Goal: Task Accomplishment & Management: Complete application form

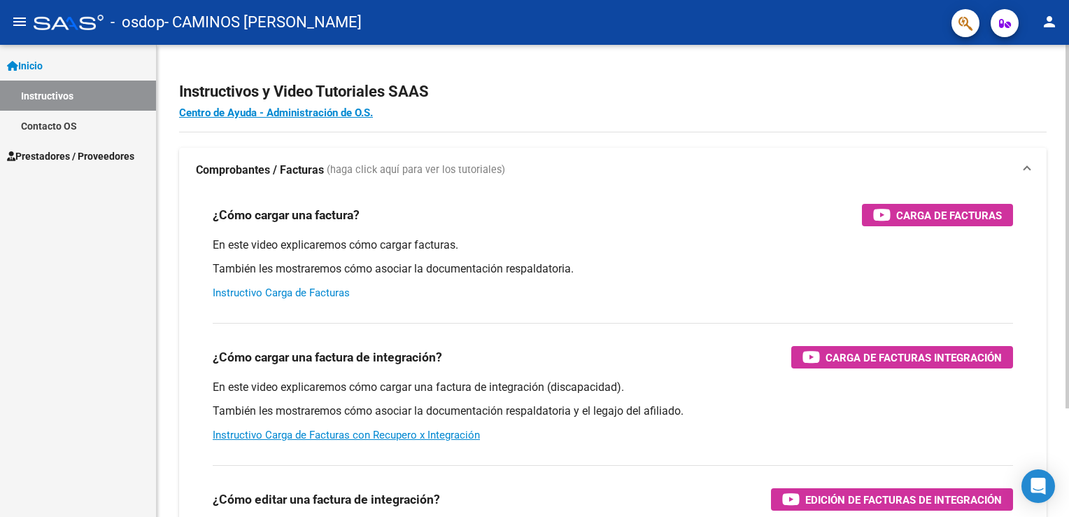
click at [330, 295] on link "Instructivo Carga de Facturas" at bounding box center [281, 292] width 137 height 13
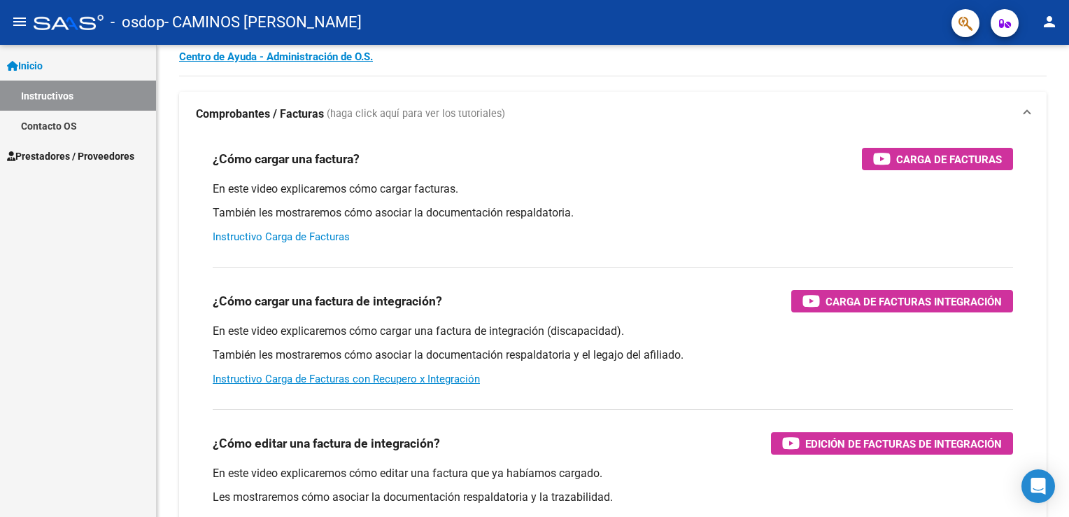
scroll to position [84, 0]
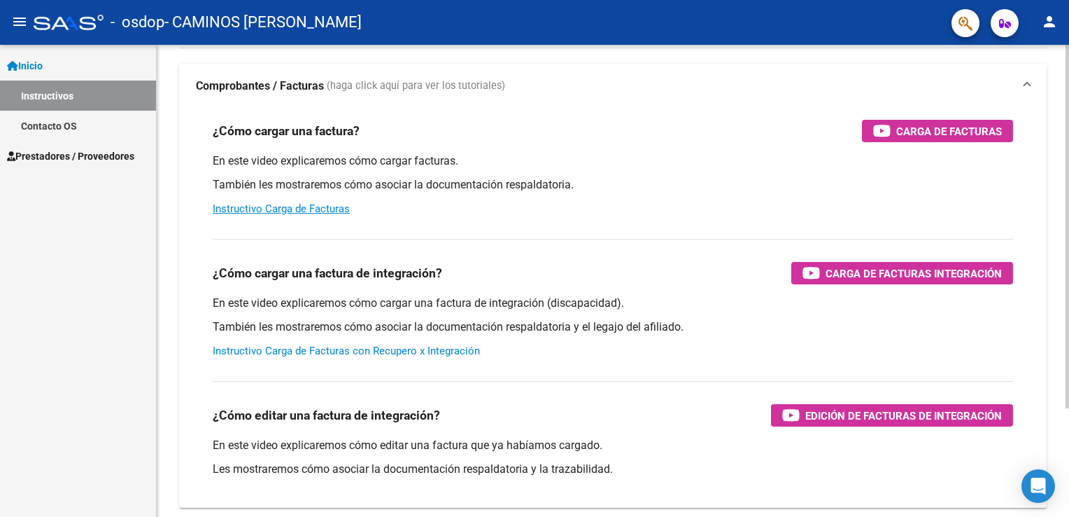
click at [332, 353] on link "Instructivo Carga de Facturas con Recupero x Integración" at bounding box center [346, 350] width 267 height 13
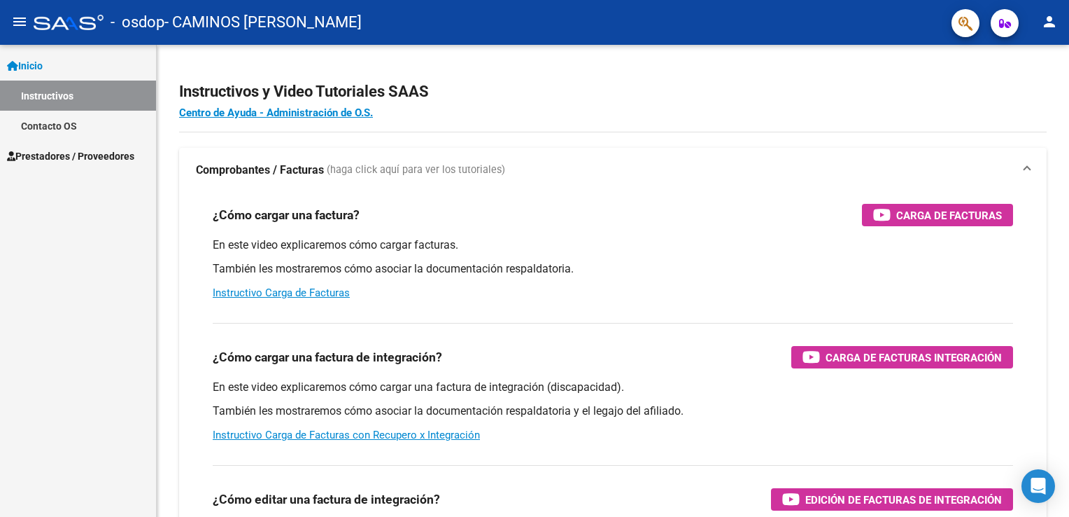
click at [14, 63] on icon at bounding box center [12, 66] width 11 height 10
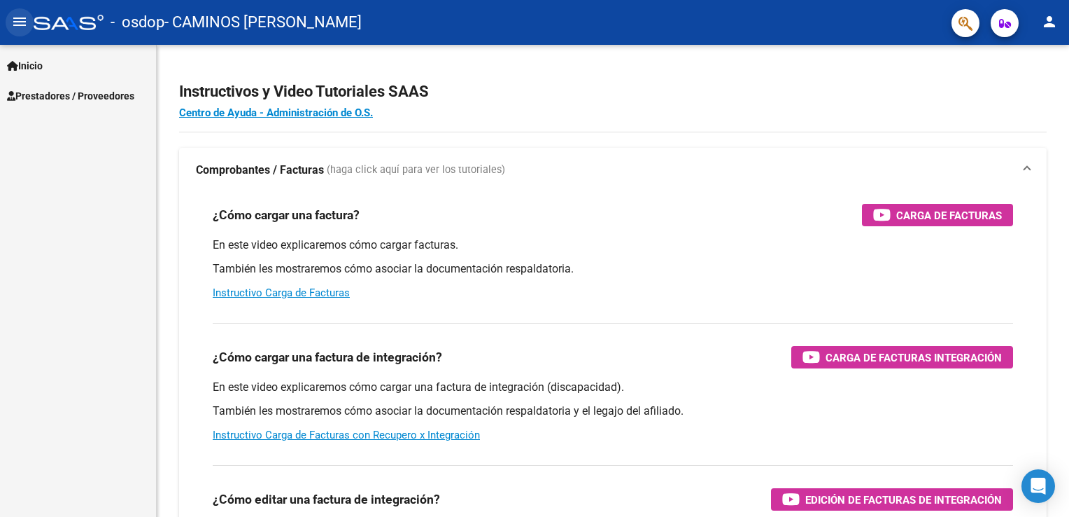
click at [13, 28] on mat-icon "menu" at bounding box center [19, 21] width 17 height 17
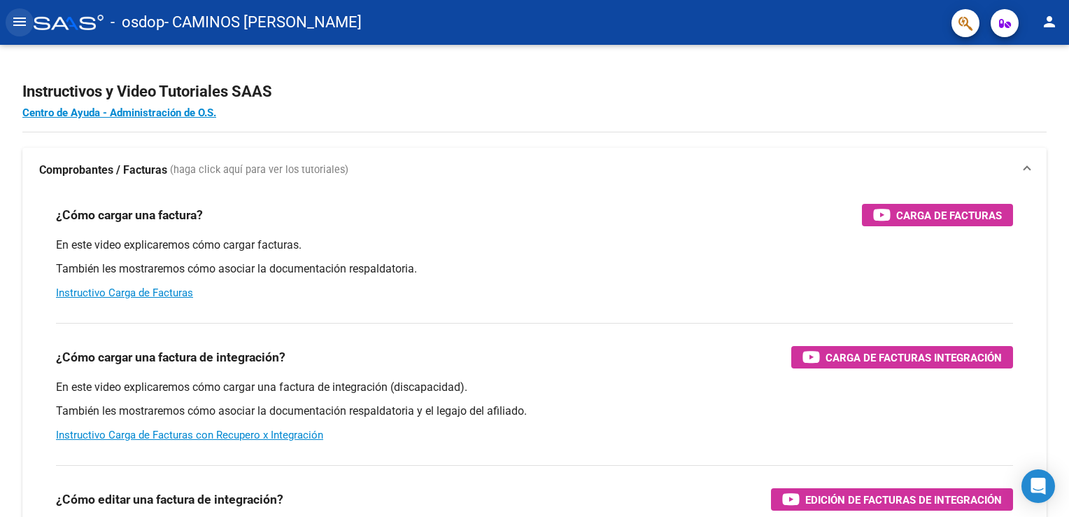
click at [13, 28] on mat-icon "menu" at bounding box center [19, 21] width 17 height 17
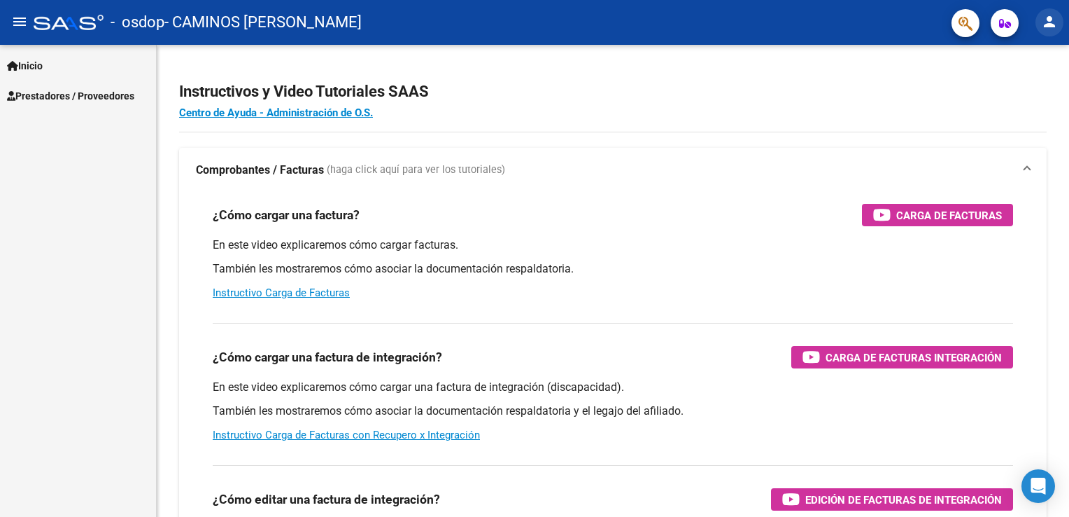
click at [1053, 20] on mat-icon "person" at bounding box center [1049, 21] width 17 height 17
click at [636, 197] on div at bounding box center [534, 258] width 1069 height 517
click at [45, 97] on span "Prestadores / Proveedores" at bounding box center [70, 95] width 127 height 15
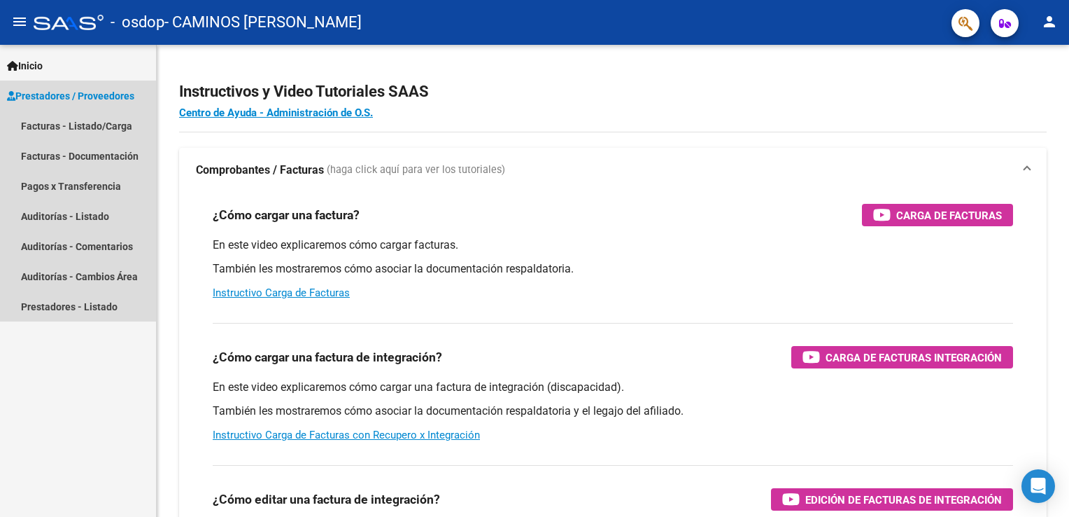
click at [45, 97] on span "Prestadores / Proveedores" at bounding box center [70, 95] width 127 height 15
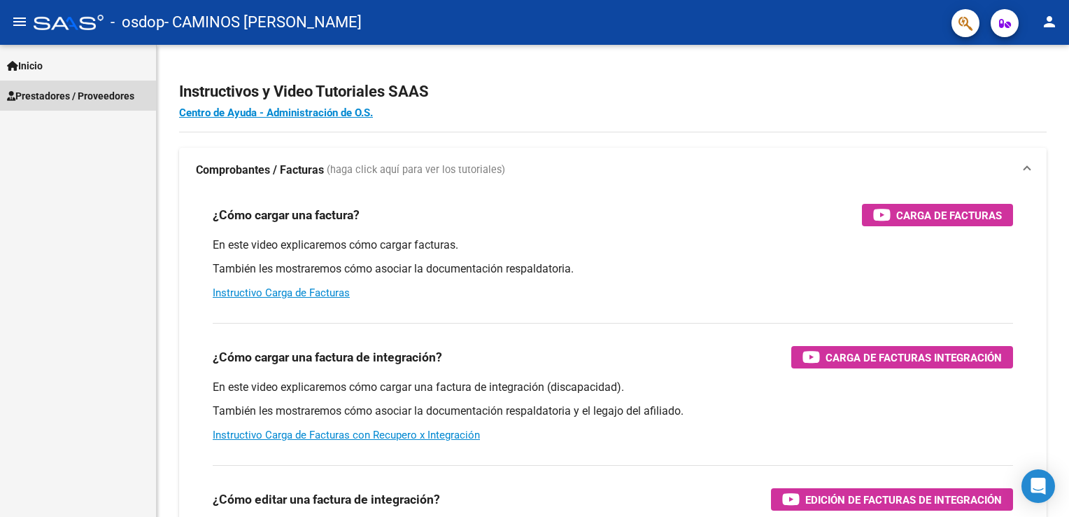
click at [45, 97] on span "Prestadores / Proveedores" at bounding box center [70, 95] width 127 height 15
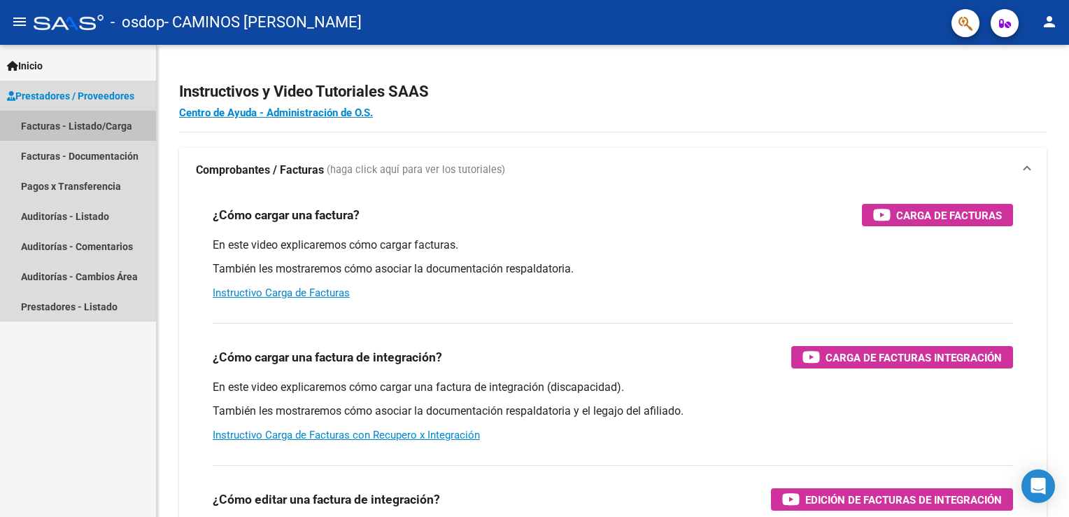
click at [113, 132] on link "Facturas - Listado/Carga" at bounding box center [78, 126] width 156 height 30
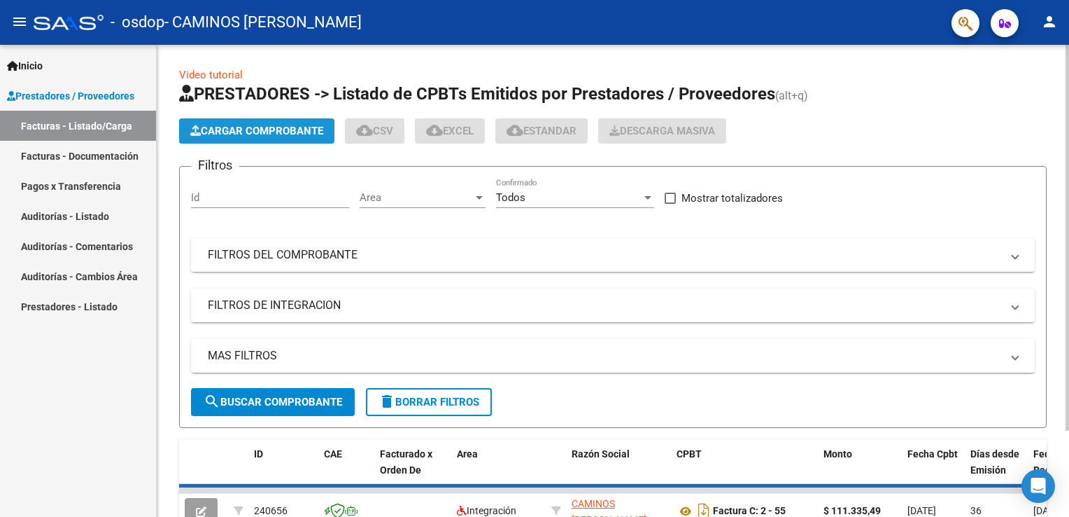
click at [232, 134] on span "Cargar Comprobante" at bounding box center [256, 131] width 133 height 13
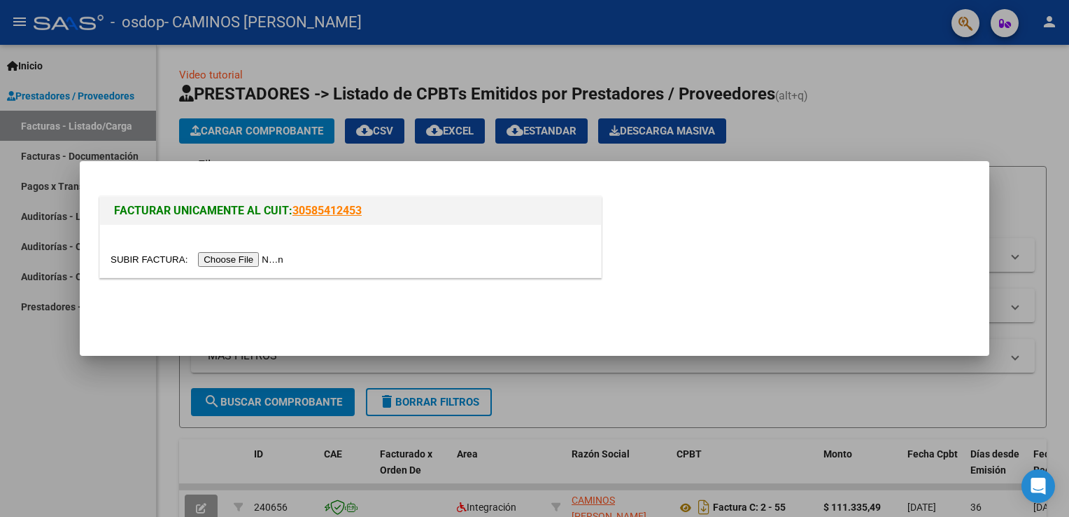
click at [247, 258] on input "file" at bounding box center [199, 259] width 177 height 15
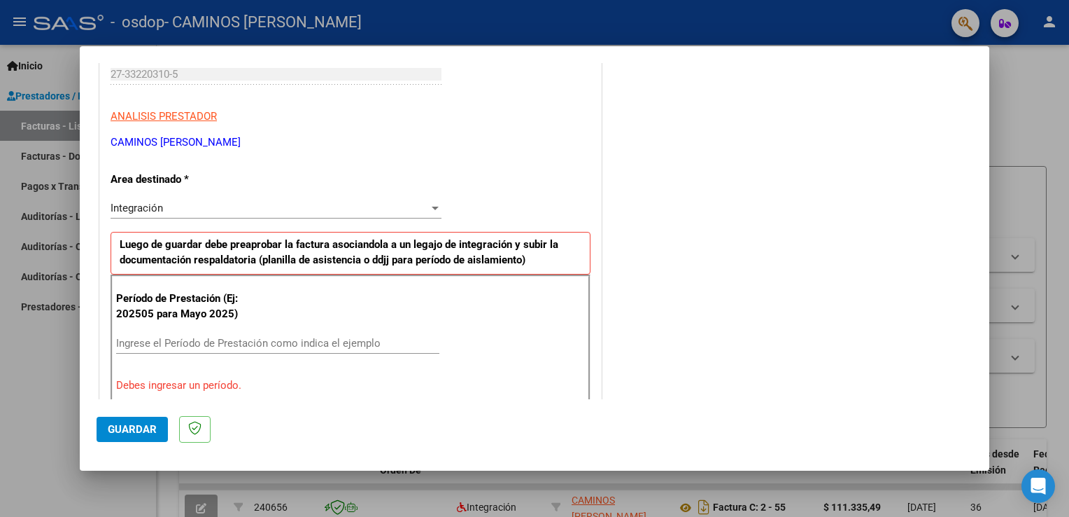
scroll to position [224, 0]
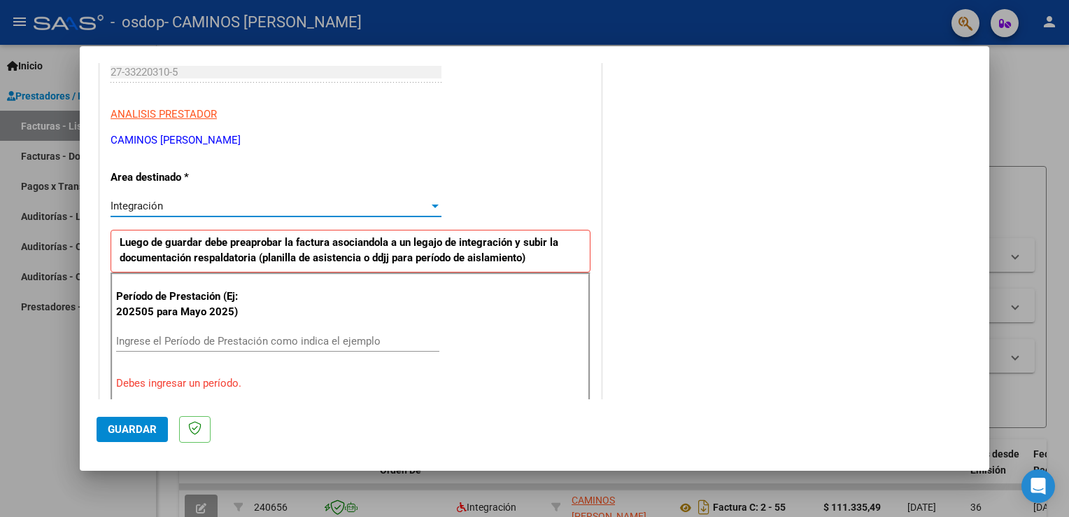
click at [432, 206] on div at bounding box center [435, 205] width 7 height 3
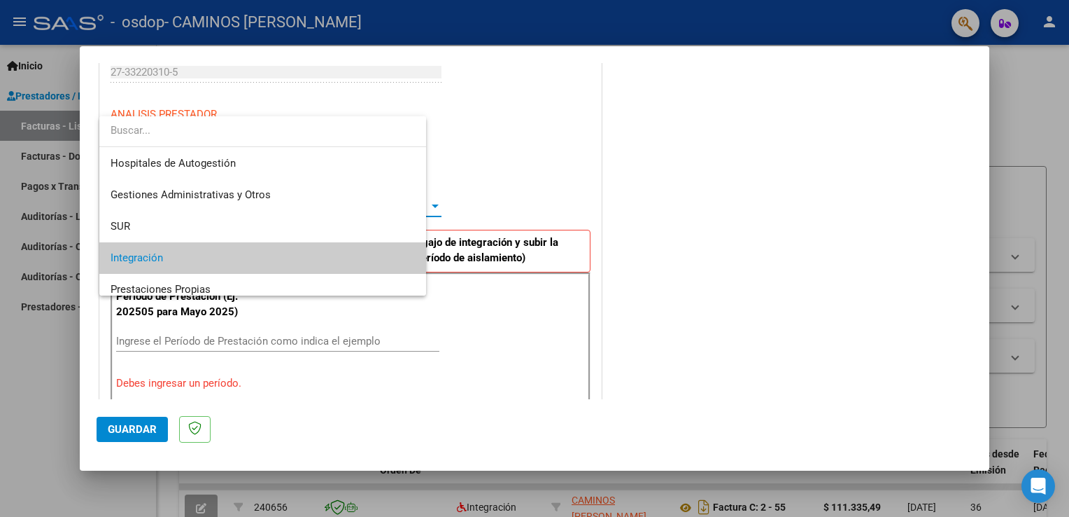
scroll to position [52, 0]
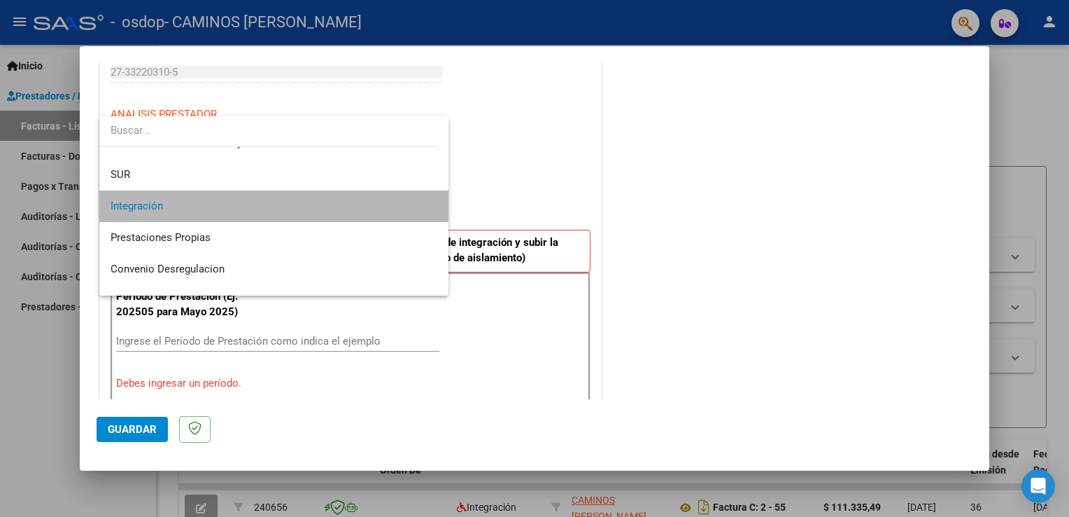
click at [404, 204] on span "Integración" at bounding box center [275, 205] width 328 height 31
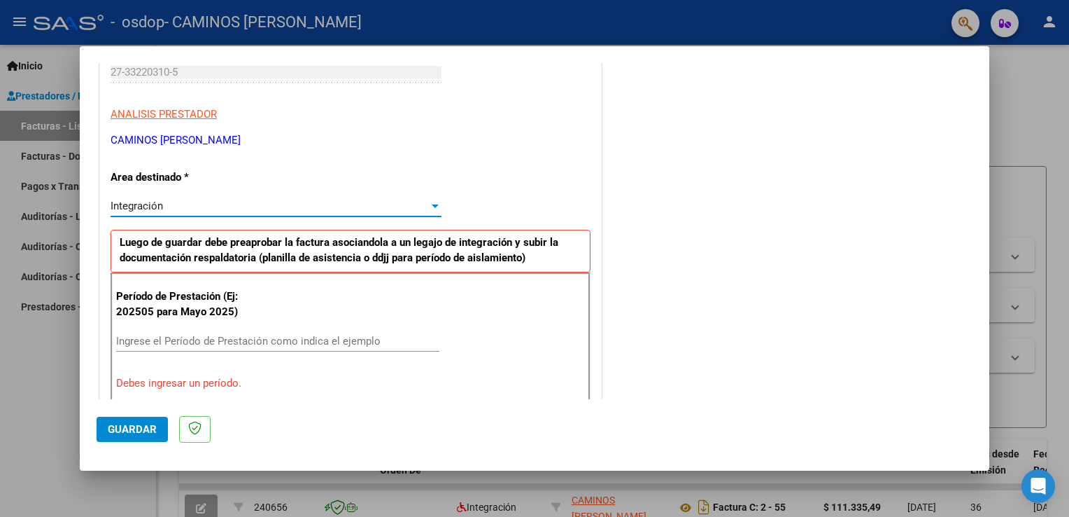
click at [363, 339] on input "Ingrese el Período de Prestación como indica el ejemplo" at bounding box center [277, 341] width 323 height 13
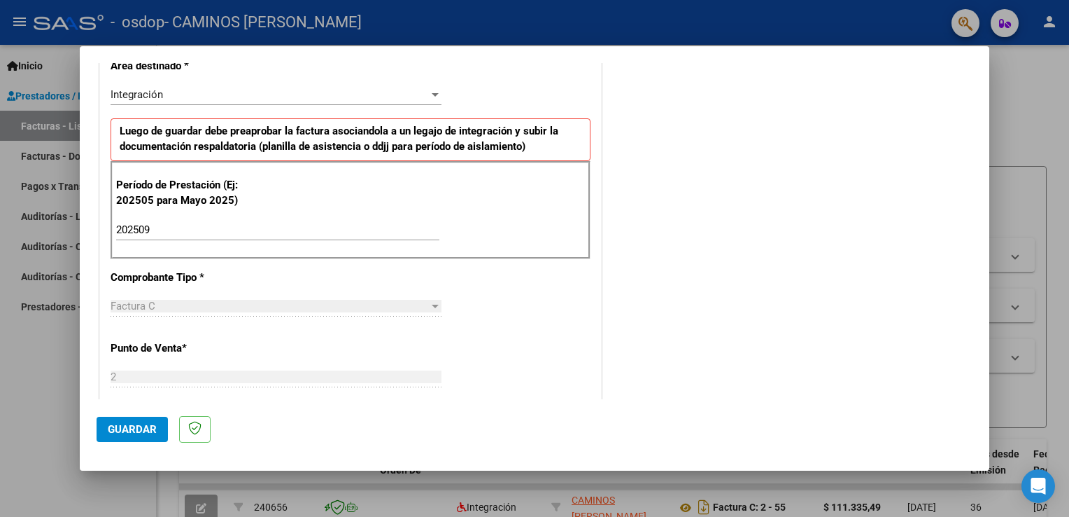
scroll to position [336, 0]
click at [227, 232] on input "202509" at bounding box center [277, 229] width 323 height 13
type input "202508"
click at [267, 303] on div "Factura C" at bounding box center [270, 305] width 318 height 13
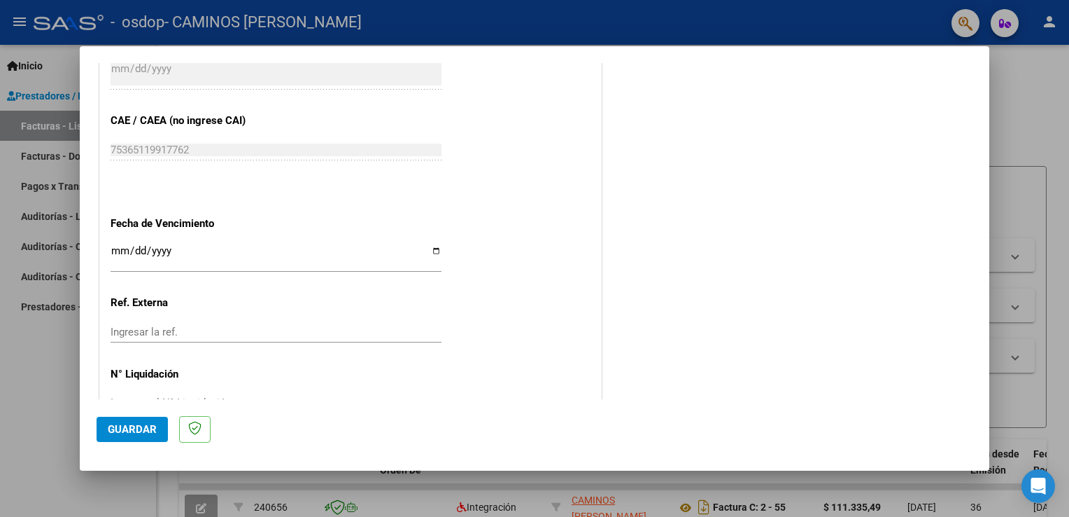
scroll to position [868, 0]
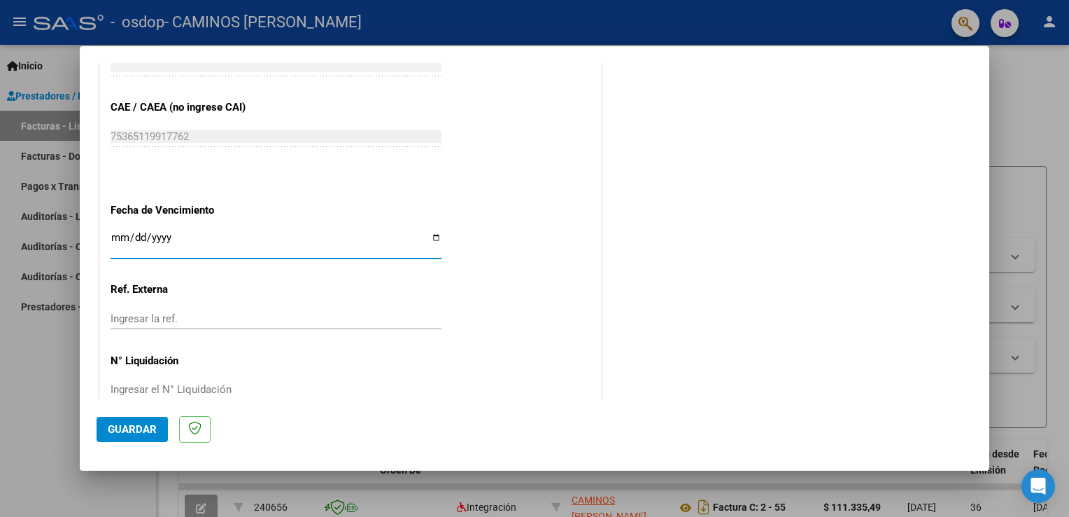
click at [125, 233] on input "Ingresar la fecha" at bounding box center [276, 243] width 331 height 22
click at [432, 237] on input "Ingresar la fecha" at bounding box center [276, 243] width 331 height 22
type input "[DATE]"
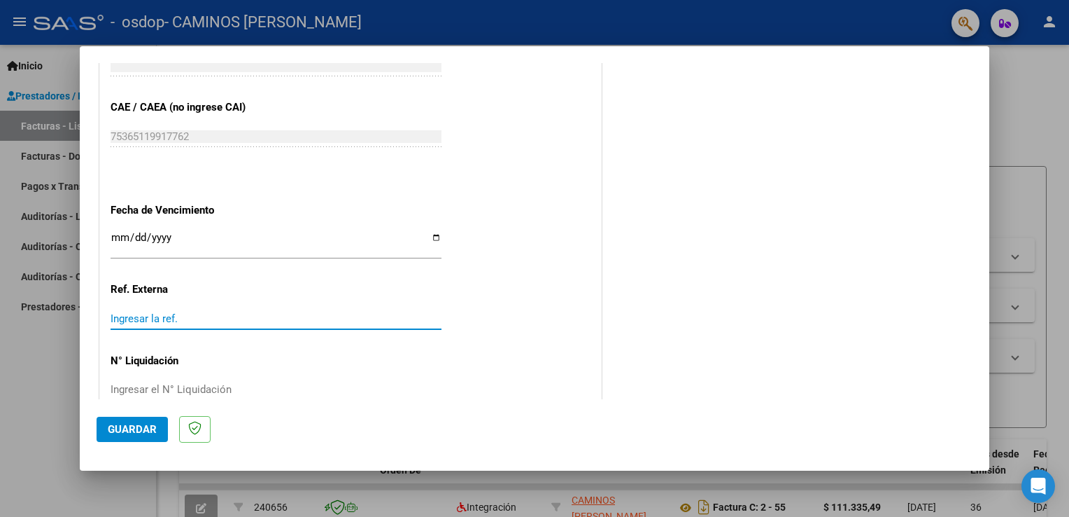
click at [179, 314] on input "Ingresar la ref." at bounding box center [276, 318] width 331 height 13
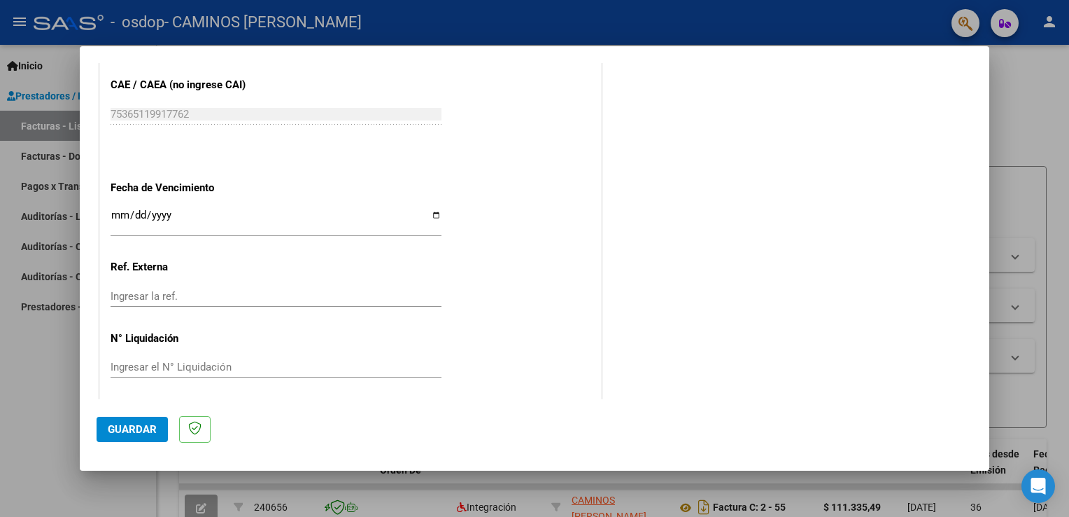
scroll to position [894, 0]
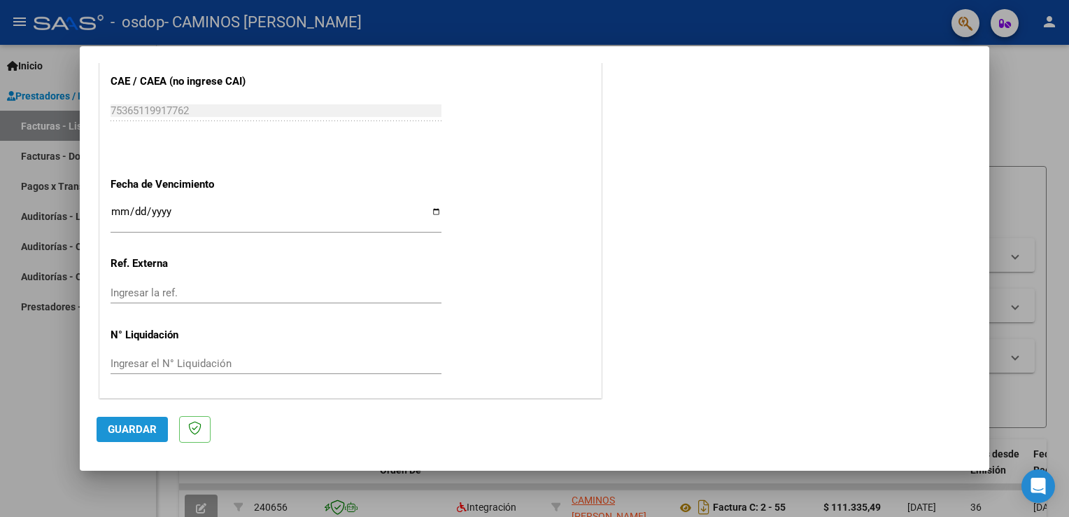
click at [145, 433] on span "Guardar" at bounding box center [132, 429] width 49 height 13
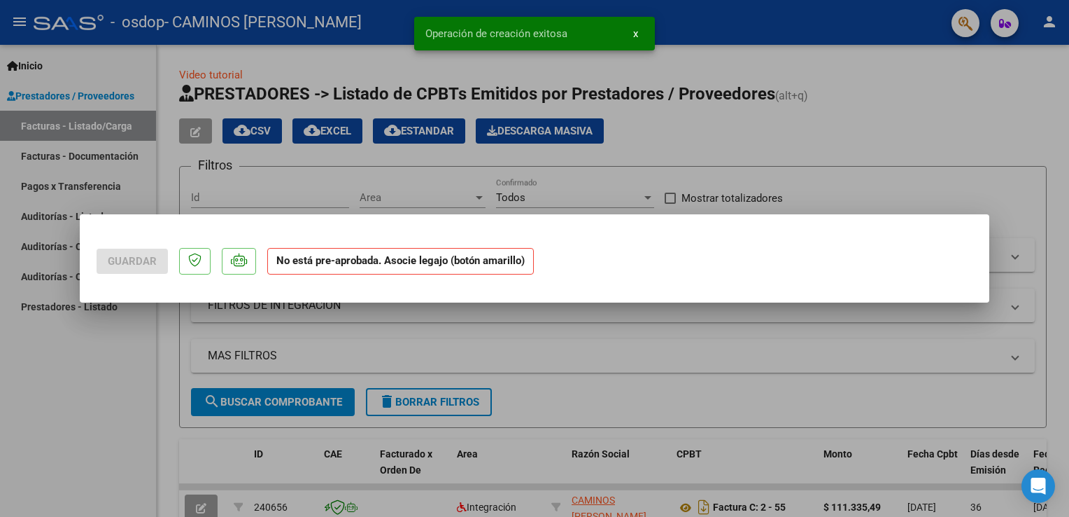
scroll to position [0, 0]
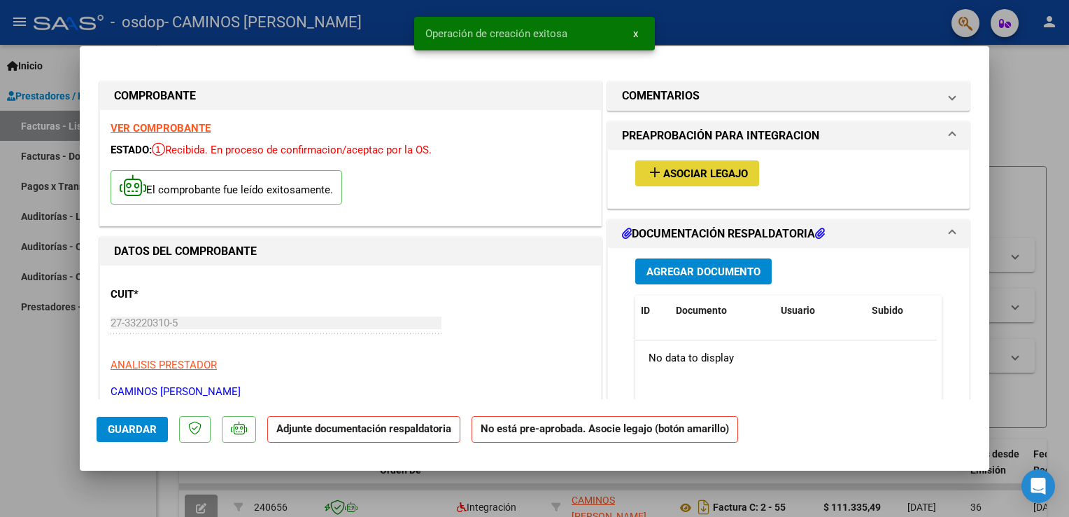
click at [688, 169] on span "Asociar Legajo" at bounding box center [706, 173] width 85 height 13
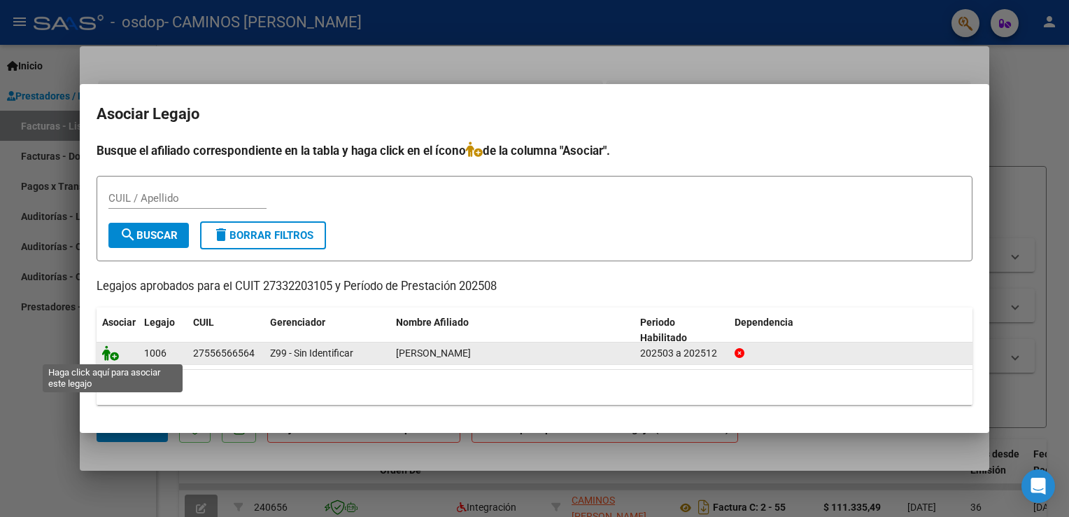
click at [113, 354] on icon at bounding box center [110, 352] width 17 height 15
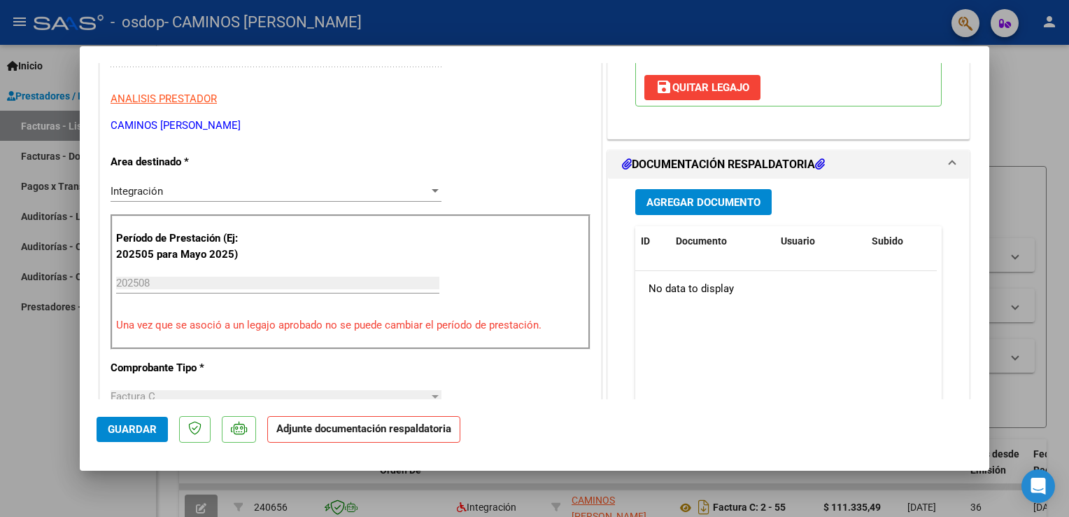
scroll to position [280, 0]
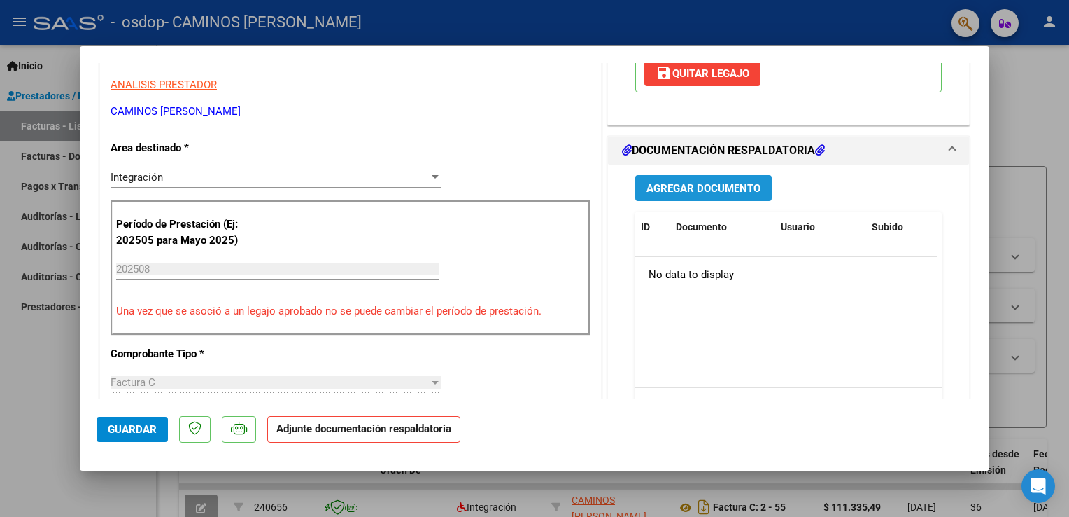
click at [731, 188] on span "Agregar Documento" at bounding box center [704, 188] width 114 height 13
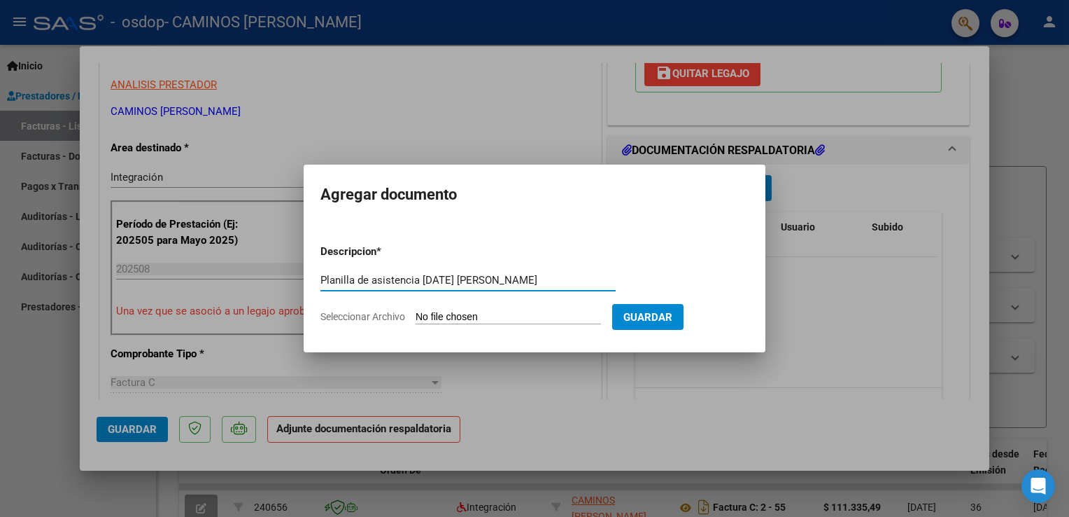
type input "Planilla de asistencia [DATE] [PERSON_NAME]"
click at [516, 317] on input "Seleccionar Archivo" at bounding box center [508, 317] width 185 height 13
type input "C:\fakepath\Planilla de asistencia Agosto [PERSON_NAME].pdf"
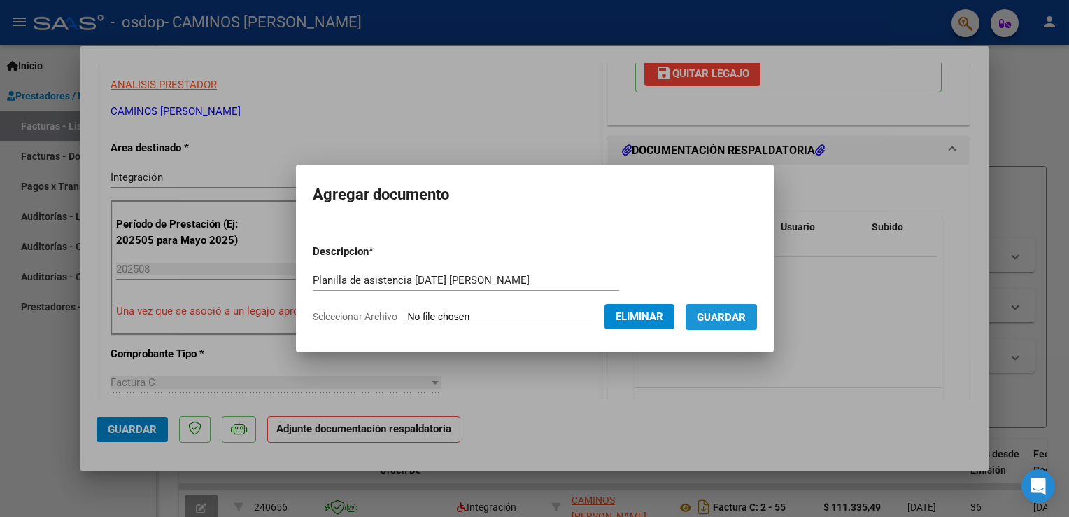
click at [729, 318] on span "Guardar" at bounding box center [721, 317] width 49 height 13
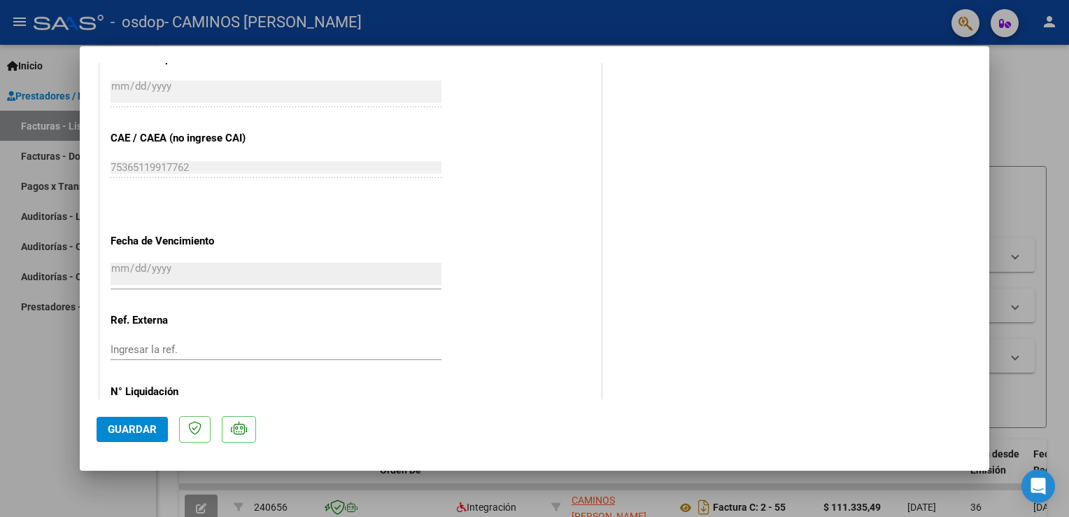
scroll to position [915, 0]
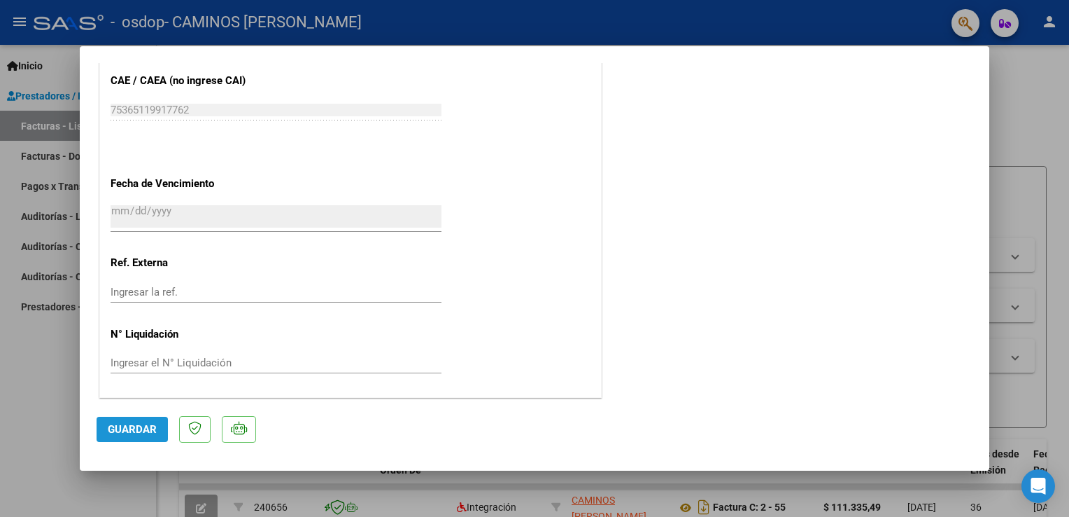
click at [153, 430] on span "Guardar" at bounding box center [132, 429] width 49 height 13
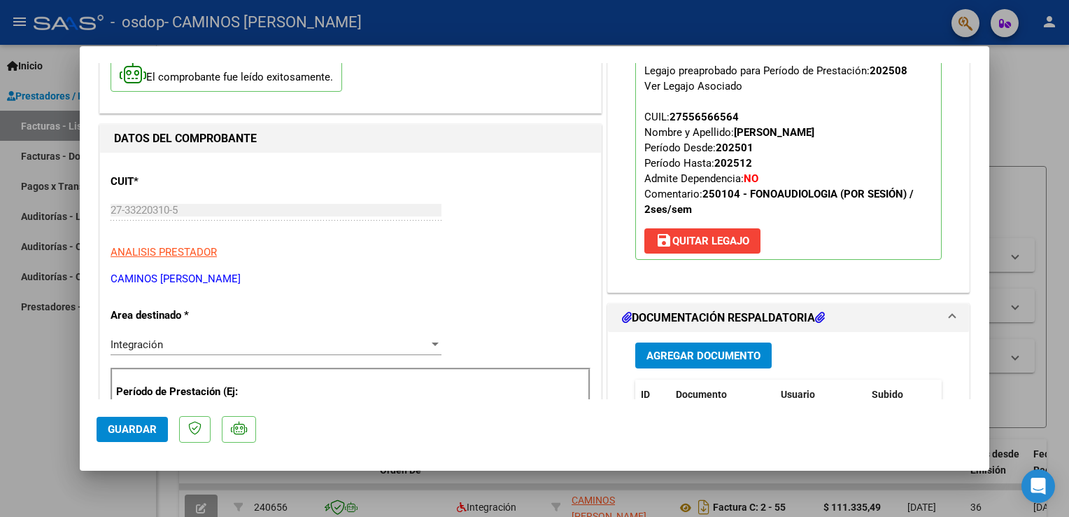
scroll to position [0, 0]
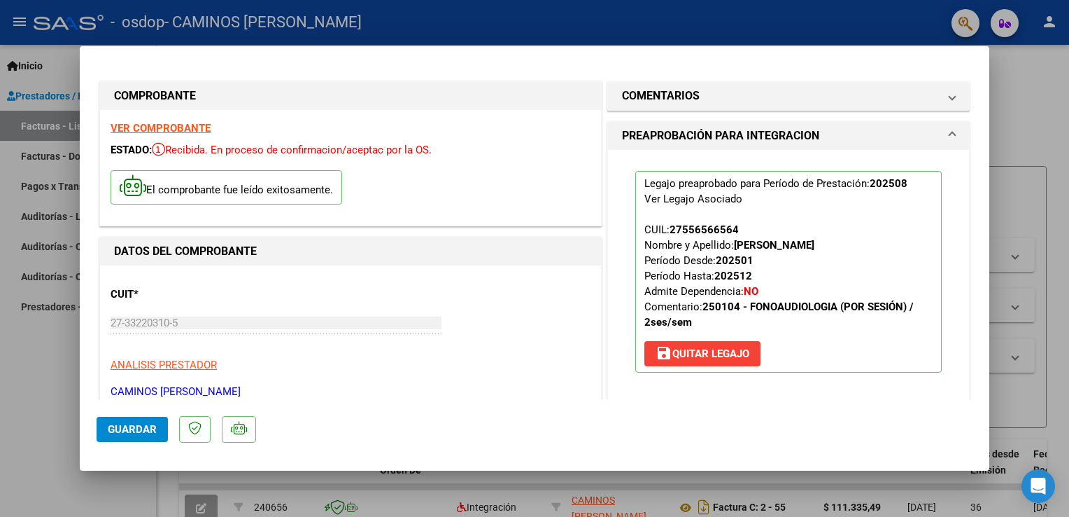
click at [969, 31] on div at bounding box center [534, 258] width 1069 height 517
type input "$ 0,00"
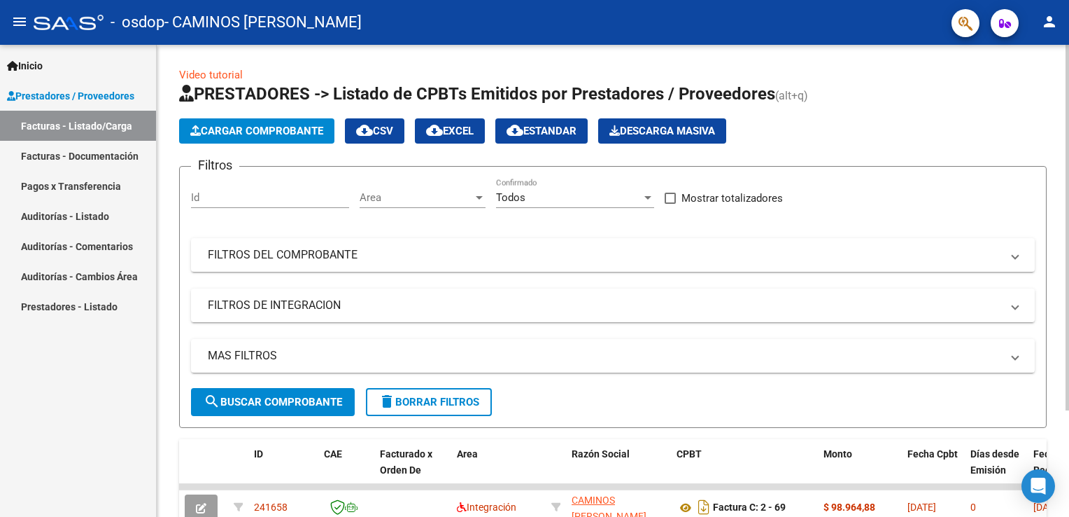
click at [1064, 507] on div "Video tutorial PRESTADORES -> Listado de CPBTs Emitidos por Prestadores / Prove…" at bounding box center [613, 345] width 913 height 600
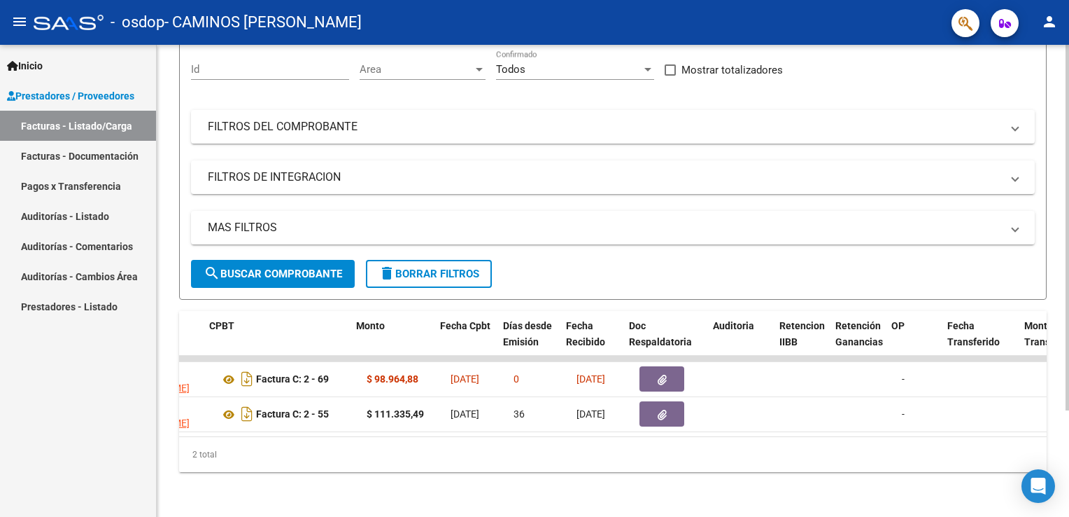
scroll to position [0, 485]
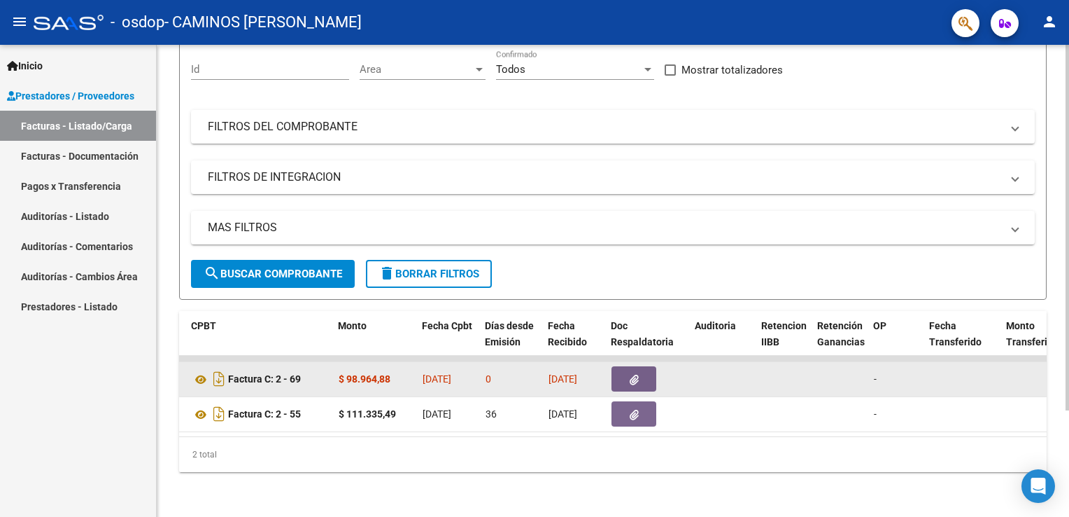
click at [343, 373] on strong "$ 98.964,88" at bounding box center [365, 378] width 52 height 11
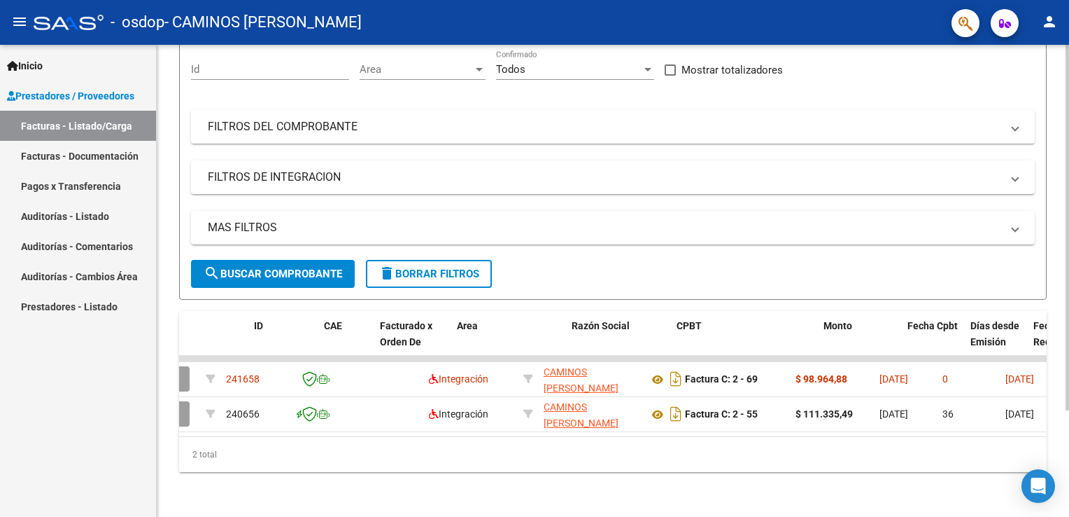
scroll to position [0, 0]
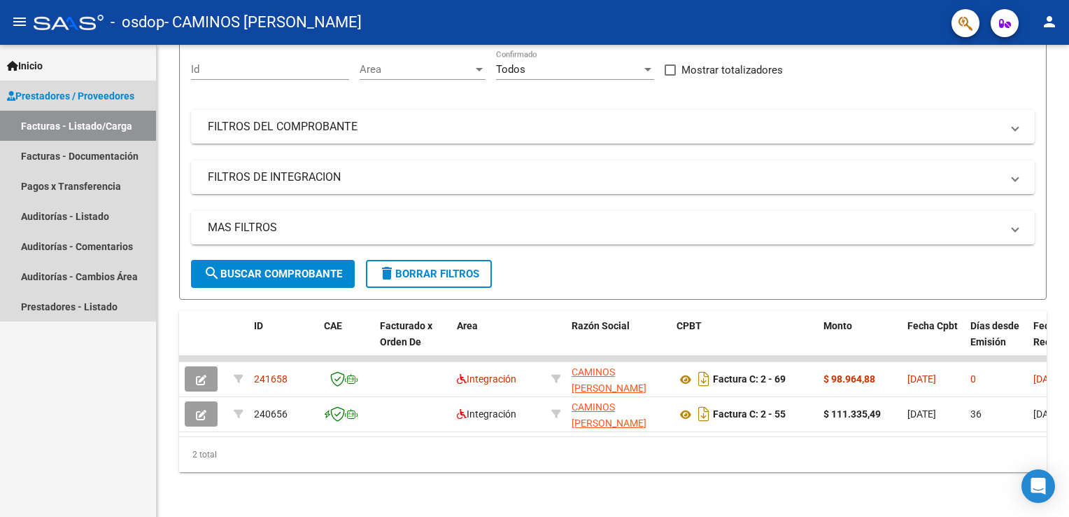
click at [115, 123] on link "Facturas - Listado/Carga" at bounding box center [78, 126] width 156 height 30
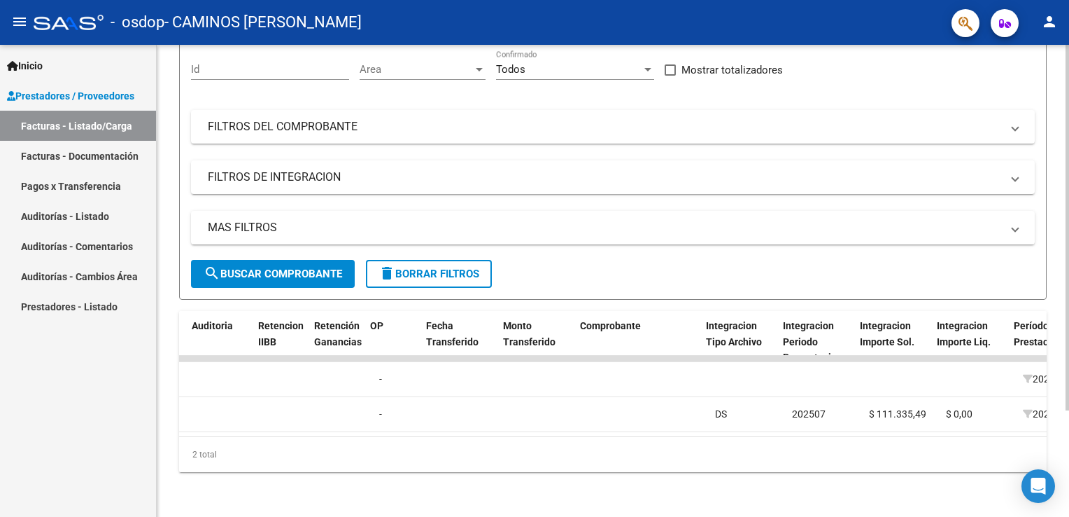
scroll to position [0, 988]
click at [1050, 23] on mat-icon "person" at bounding box center [1049, 21] width 17 height 17
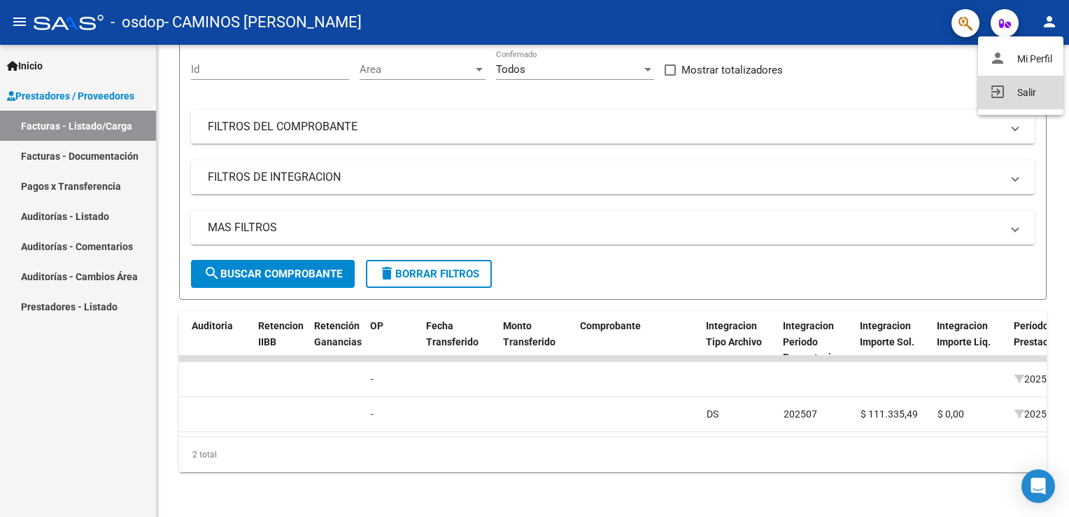
click at [1036, 95] on button "exit_to_app Salir" at bounding box center [1020, 93] width 85 height 34
